Goal: Task Accomplishment & Management: Use online tool/utility

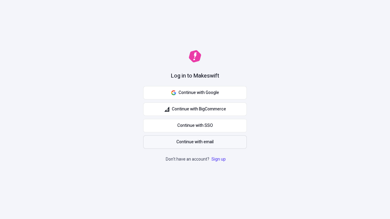
click at [195, 142] on span "Continue with email" at bounding box center [194, 142] width 37 height 7
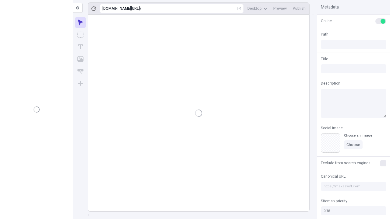
type input "/deep-link-tenuis"
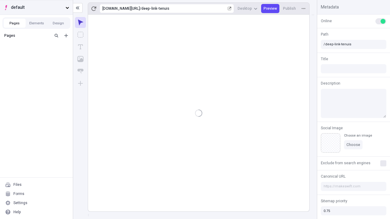
click at [36, 7] on span "default" at bounding box center [37, 7] width 52 height 7
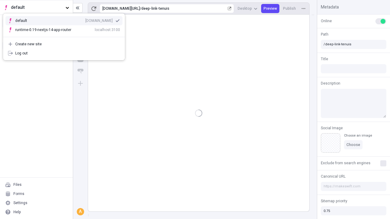
click at [85, 19] on div "qee9k4dy7d.staging.makeswift.site" at bounding box center [98, 20] width 27 height 5
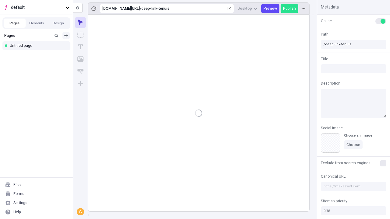
click at [66, 36] on icon "Add new" at bounding box center [66, 36] width 4 height 4
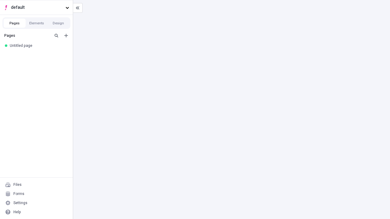
click at [38, 55] on div "Blank page" at bounding box center [38, 56] width 58 height 9
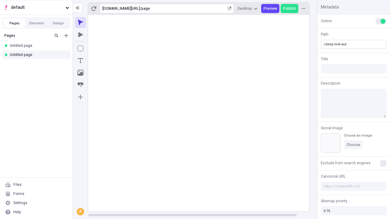
type input "/deep-link-aut"
click at [66, 36] on icon "Add new" at bounding box center [66, 36] width 4 height 4
click at [38, 55] on div "Blank page" at bounding box center [38, 56] width 58 height 9
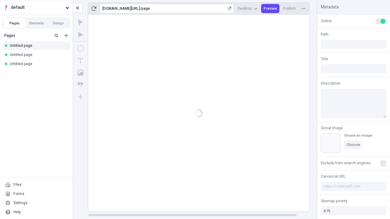
type input "/page"
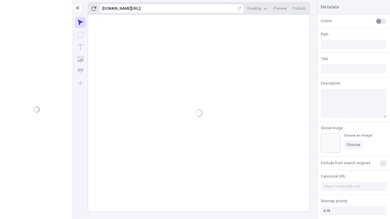
type input "/deep-link-aut"
